Goal: Information Seeking & Learning: Check status

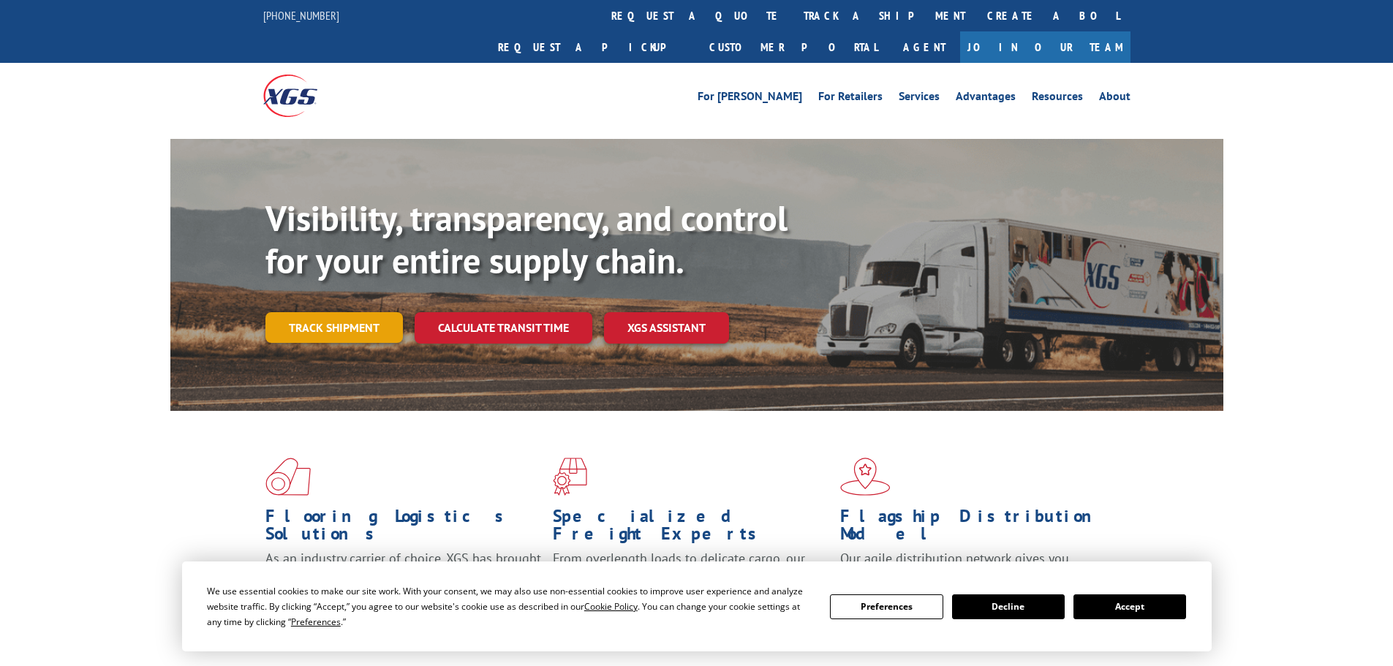
click at [331, 312] on link "Track shipment" at bounding box center [333, 327] width 137 height 31
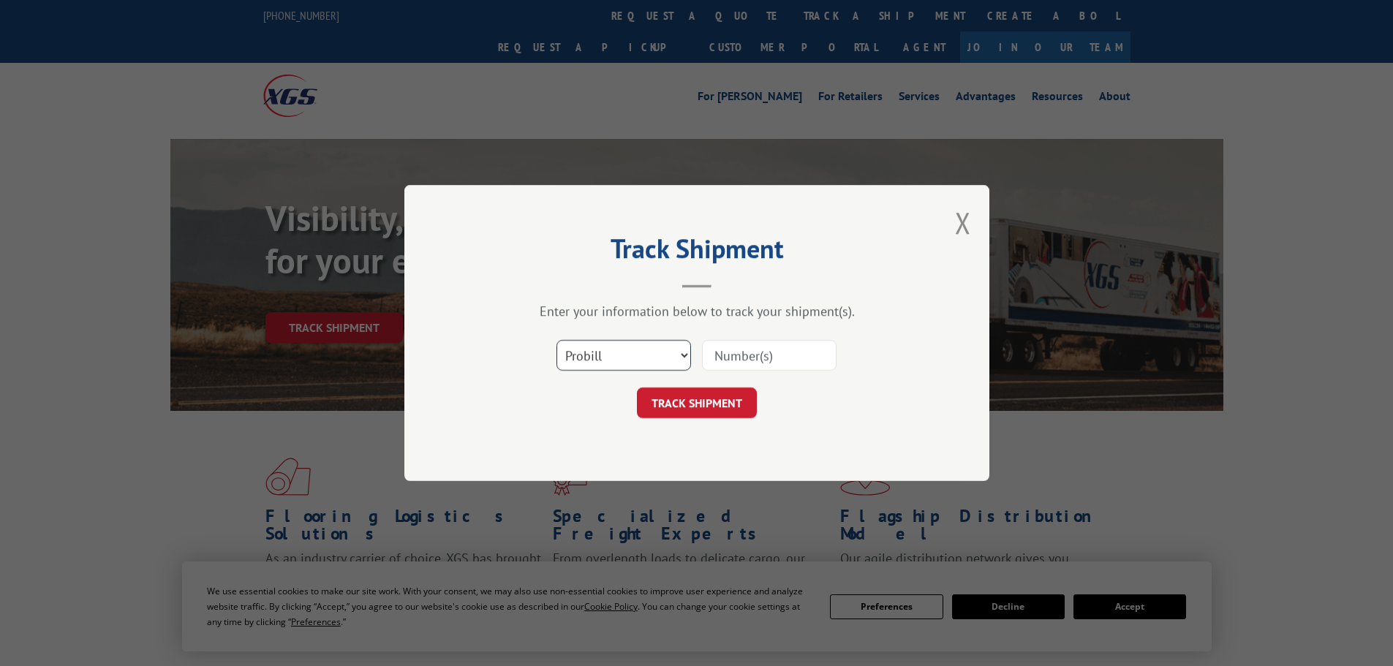
click at [679, 360] on select "Select category... Probill BOL PO" at bounding box center [623, 355] width 135 height 31
select select "bol"
click at [556, 340] on select "Select category... Probill BOL PO" at bounding box center [623, 355] width 135 height 31
paste input "16570543"
type input "16570543"
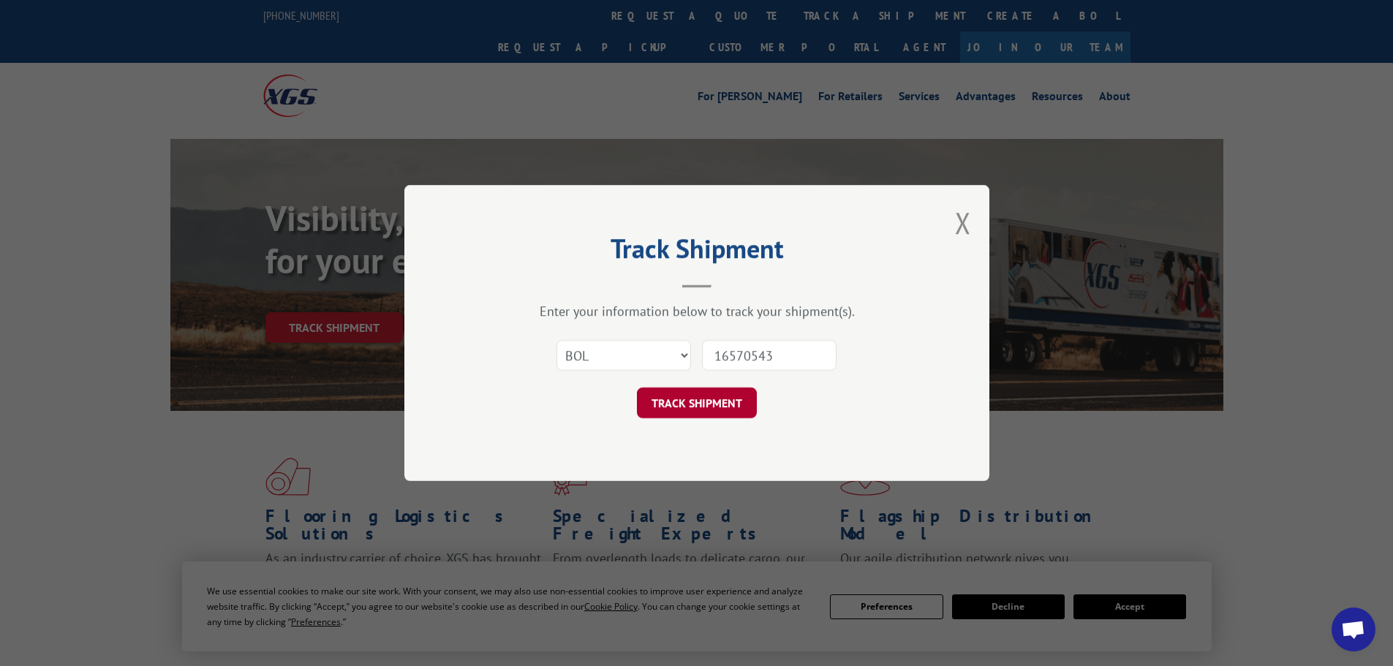
click at [714, 403] on button "TRACK SHIPMENT" at bounding box center [697, 403] width 120 height 31
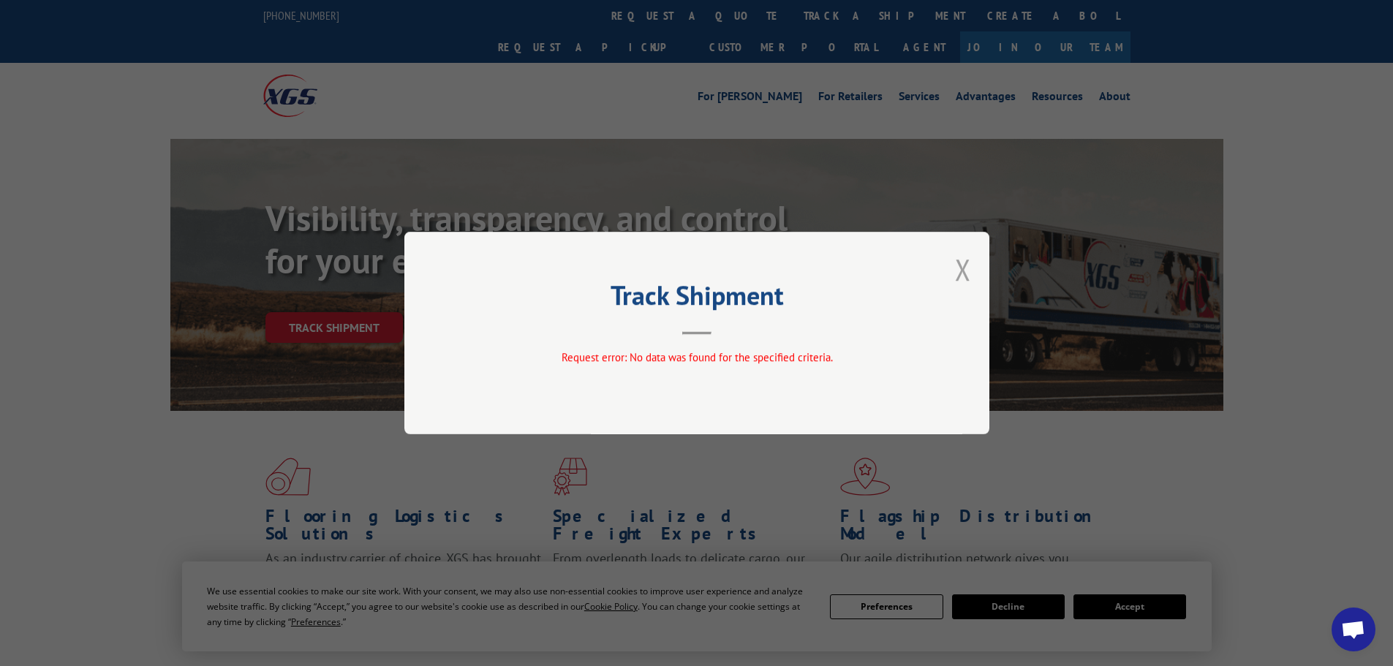
click at [966, 263] on button "Close modal" at bounding box center [963, 269] width 16 height 39
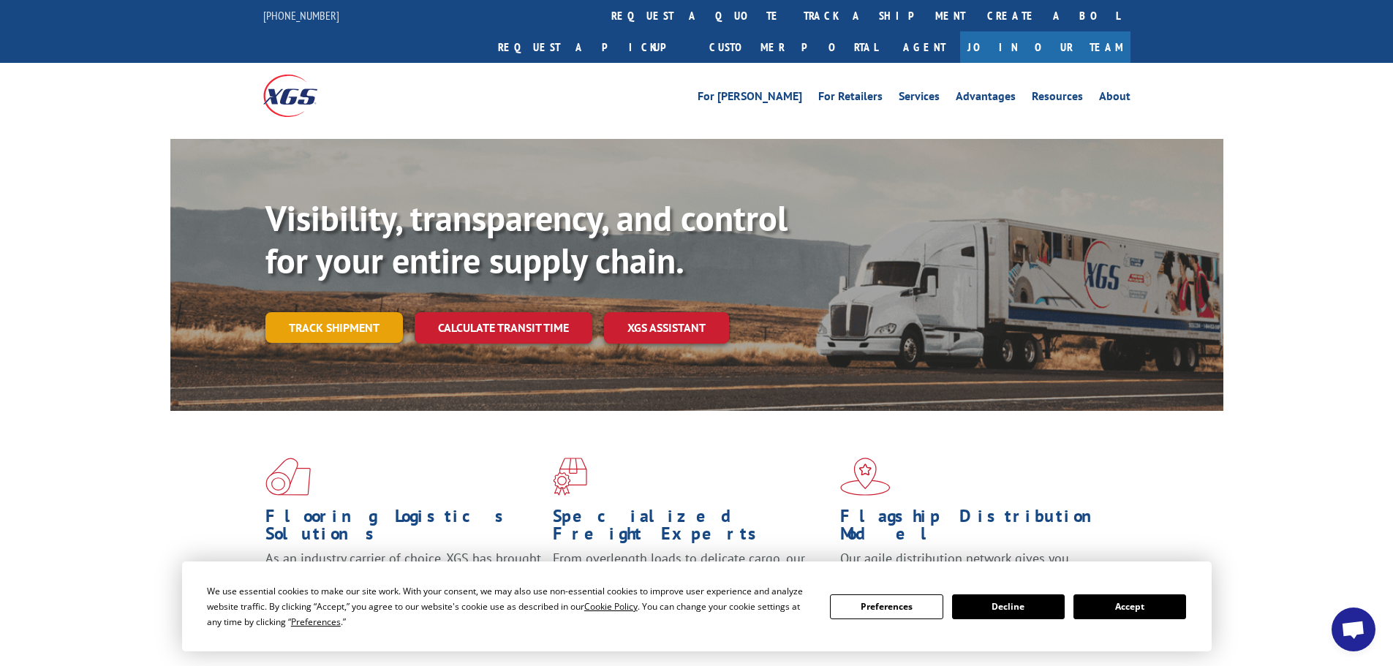
click at [306, 312] on link "Track shipment" at bounding box center [333, 327] width 137 height 31
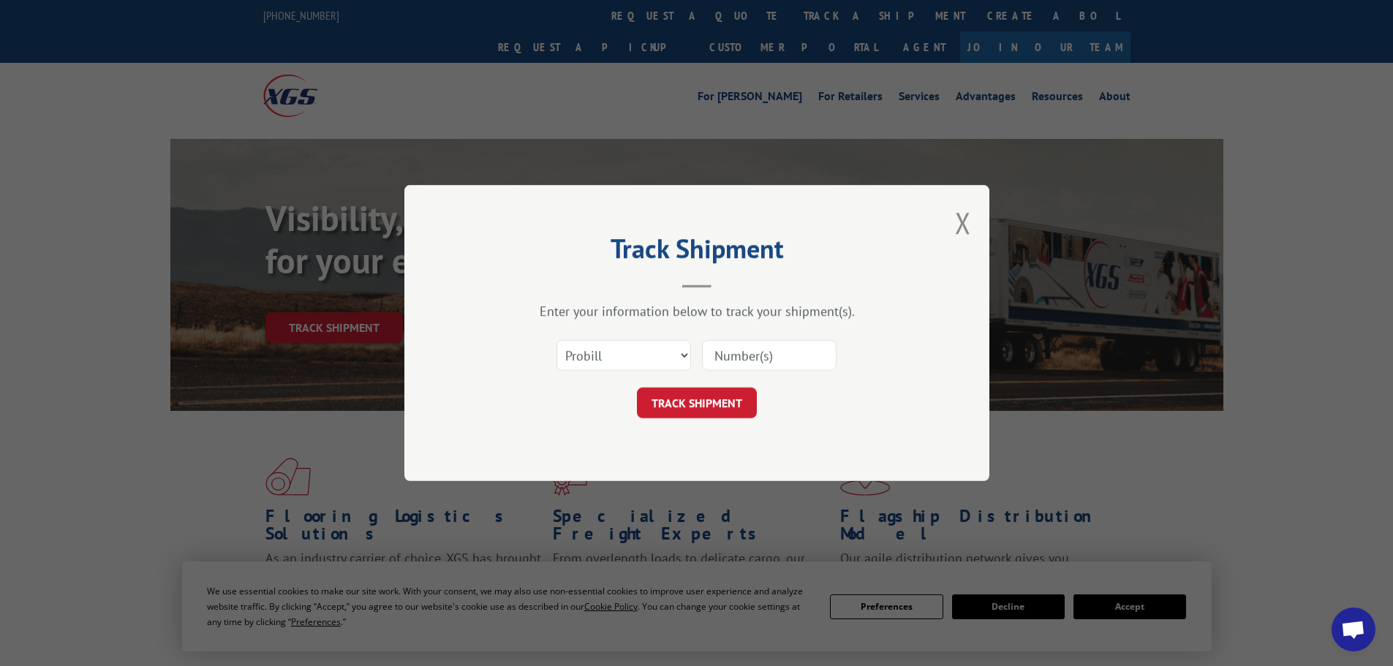
paste input "16570543"
type input "16570543"
click at [725, 400] on button "TRACK SHIPMENT" at bounding box center [697, 403] width 120 height 31
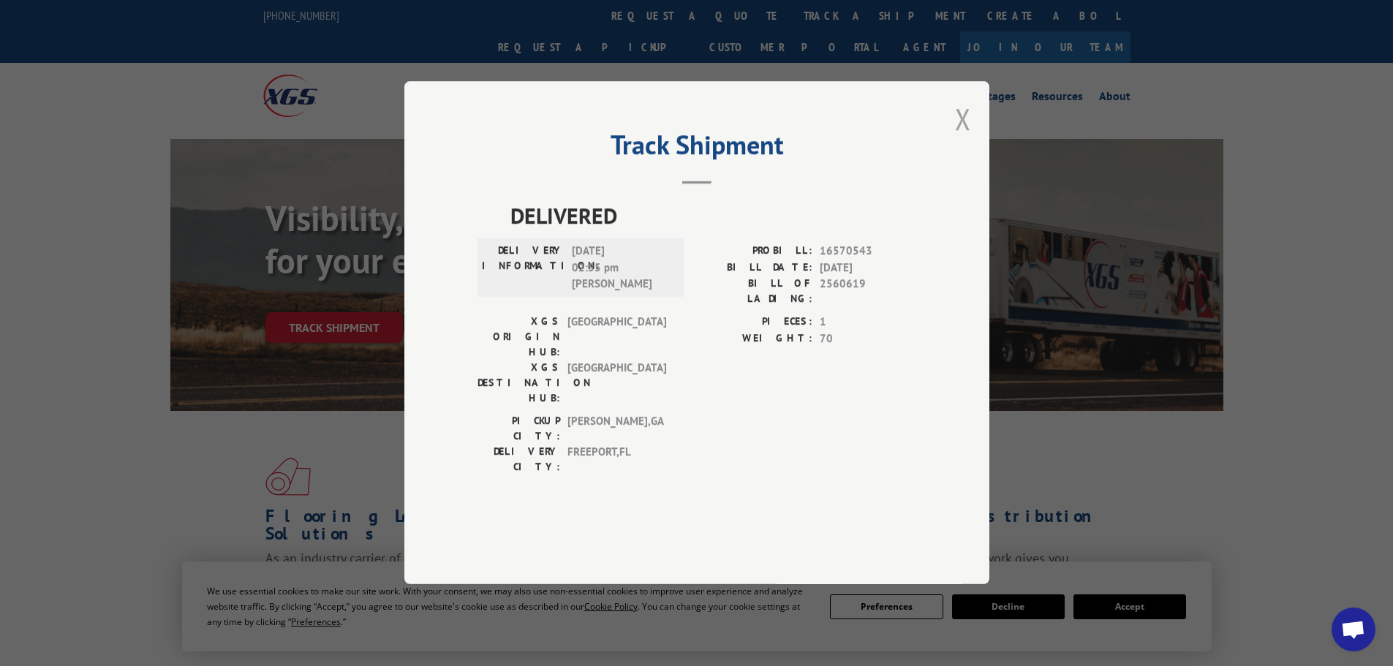
click at [961, 138] on button "Close modal" at bounding box center [963, 118] width 16 height 39
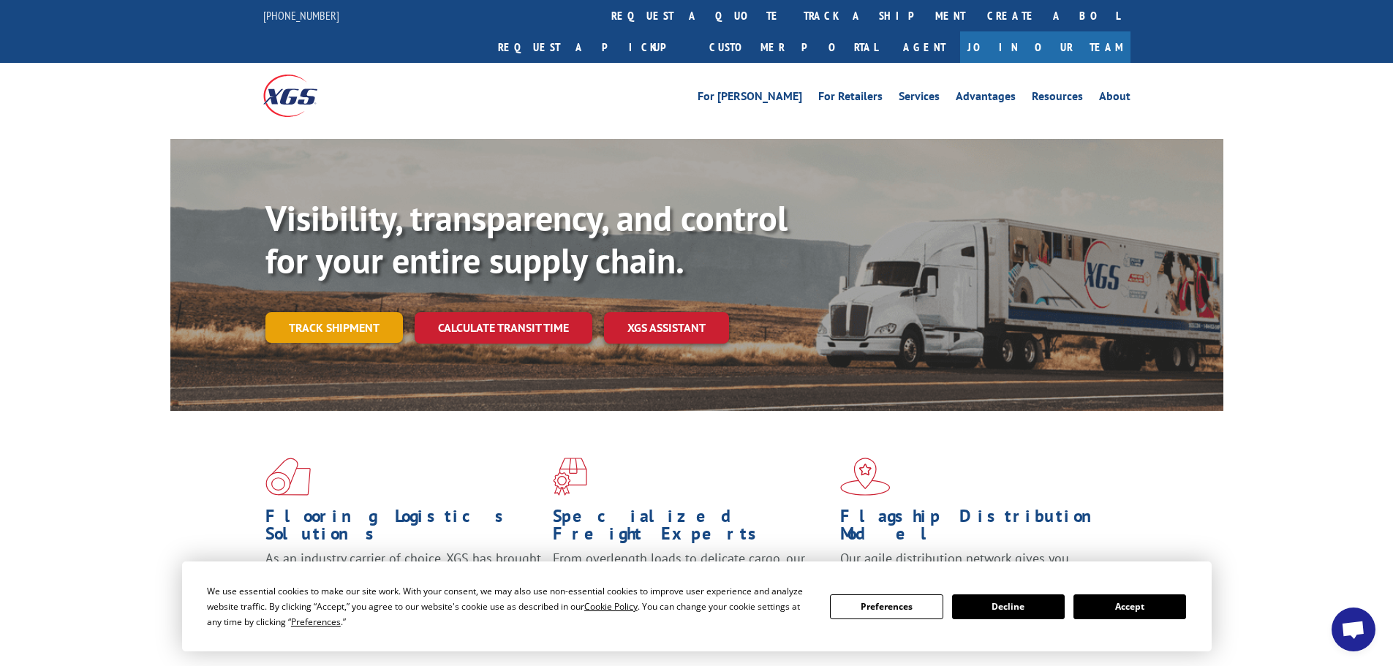
click at [359, 312] on link "Track shipment" at bounding box center [333, 327] width 137 height 31
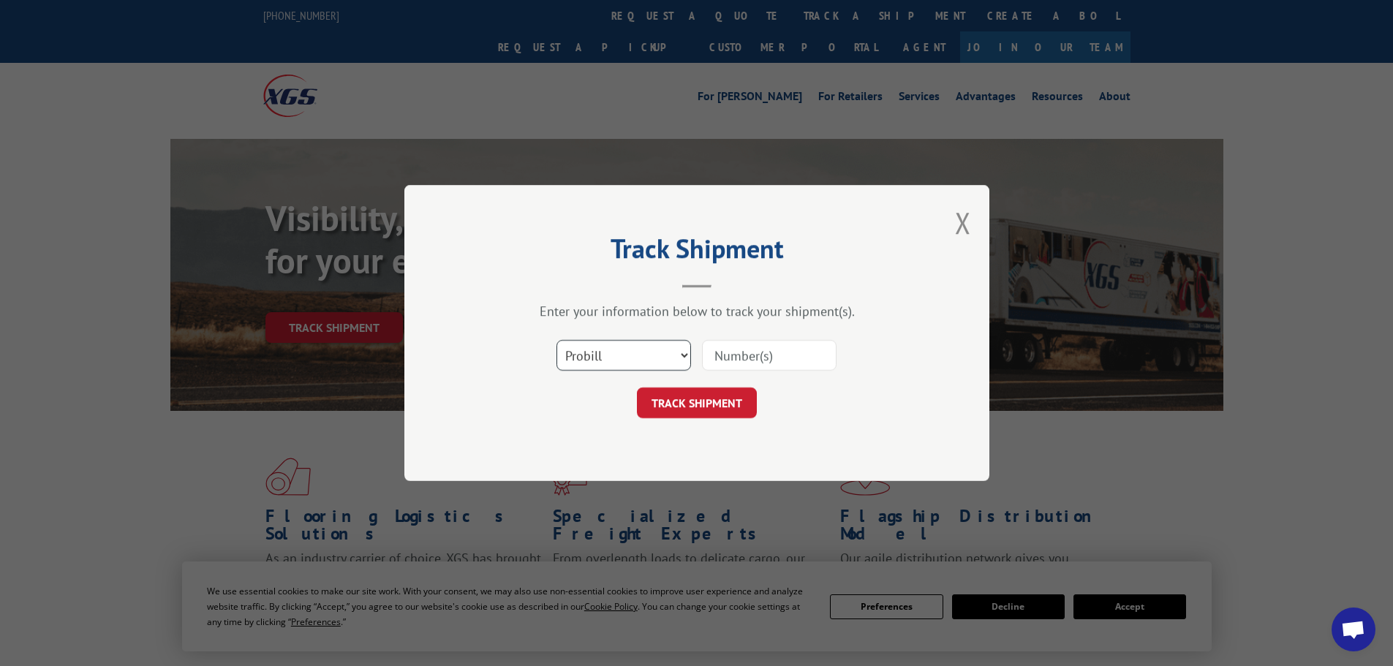
click at [676, 345] on select "Select category... Probill BOL PO" at bounding box center [623, 355] width 135 height 31
click at [556, 340] on select "Select category... Probill BOL PO" at bounding box center [623, 355] width 135 height 31
click at [734, 351] on input at bounding box center [769, 355] width 135 height 31
drag, startPoint x: 734, startPoint y: 351, endPoint x: 680, endPoint y: 358, distance: 54.5
click at [680, 358] on select "Select category... Probill BOL PO" at bounding box center [623, 355] width 135 height 31
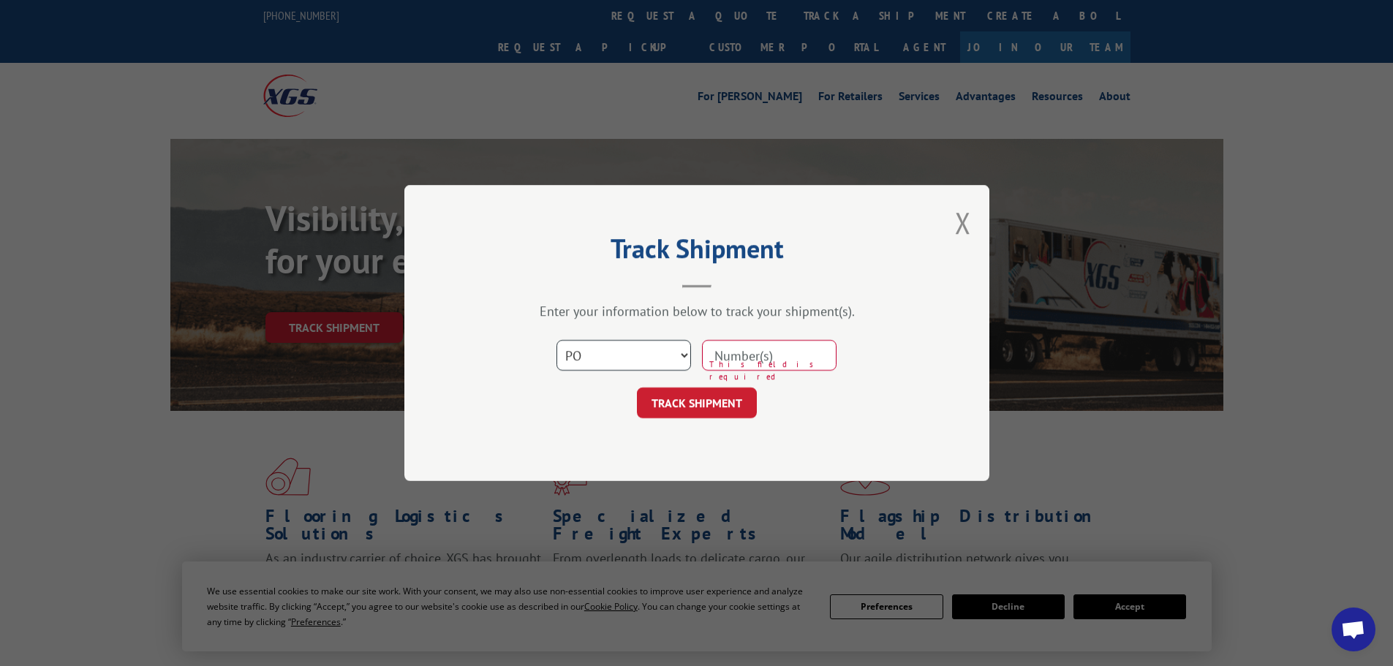
click at [556, 340] on select "Select category... Probill BOL PO" at bounding box center [623, 355] width 135 height 31
click at [740, 365] on input at bounding box center [769, 355] width 135 height 31
click at [669, 363] on select "Select category... Probill BOL PO" at bounding box center [623, 355] width 135 height 31
select select "bol"
click at [556, 340] on select "Select category... Probill BOL PO" at bounding box center [623, 355] width 135 height 31
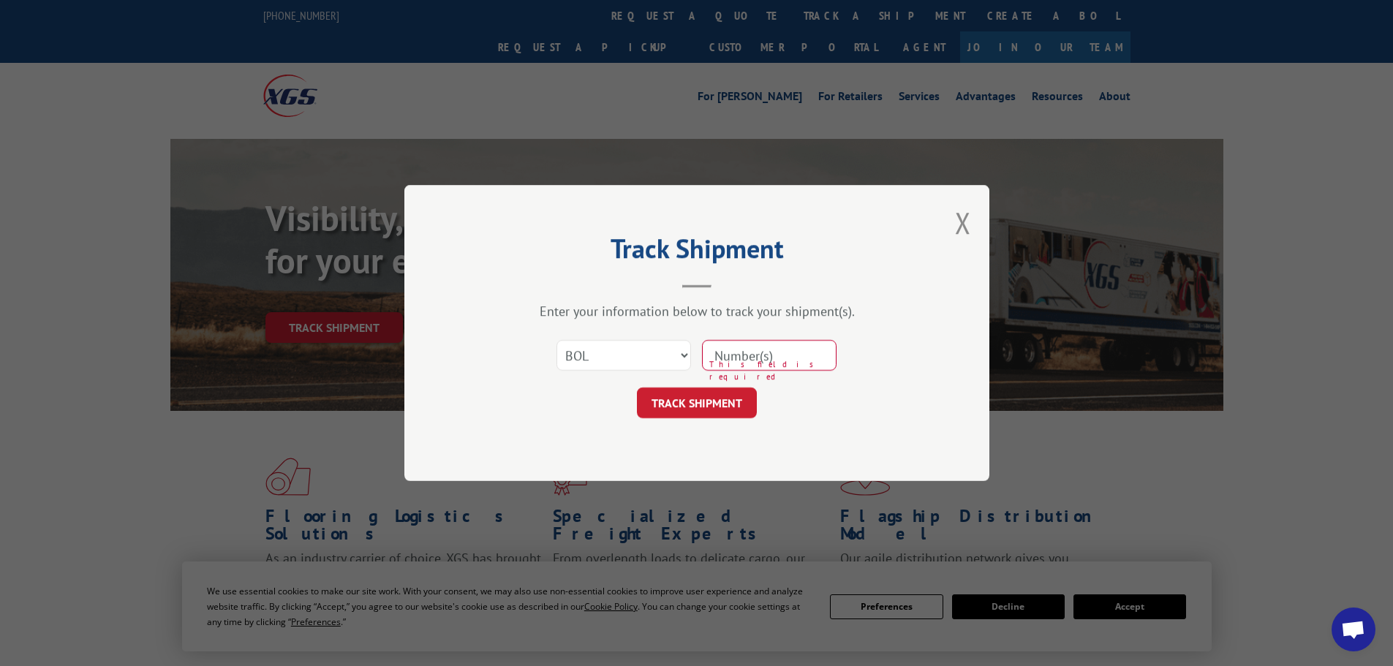
paste input "16570543"
type input "16570543"
click at [692, 399] on button "TRACK SHIPMENT" at bounding box center [697, 403] width 120 height 31
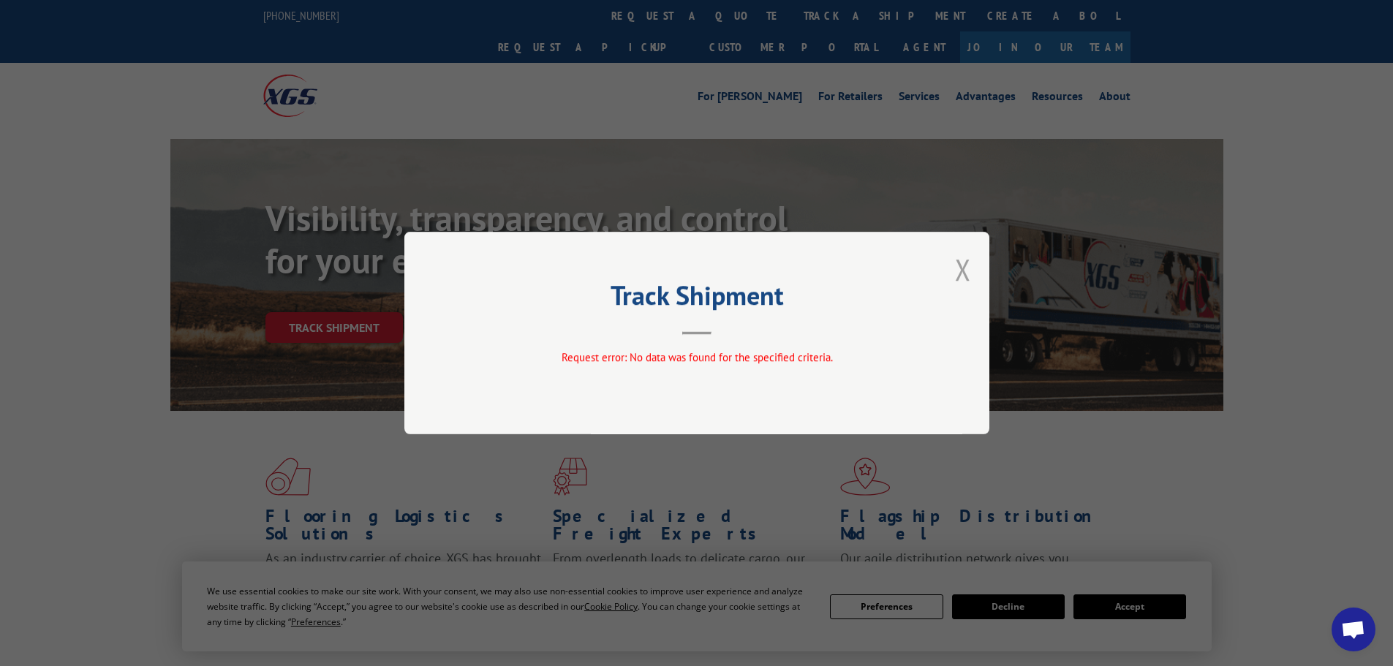
click at [960, 265] on button "Close modal" at bounding box center [963, 269] width 16 height 39
